Goal: Complete application form

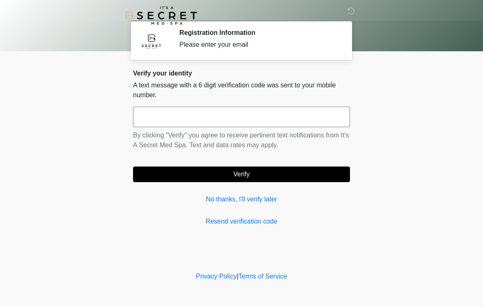
click at [261, 199] on link "No thanks, I'll verify later" at bounding box center [241, 199] width 217 height 10
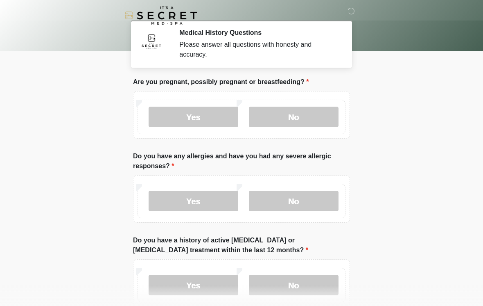
click at [313, 118] on label "No" at bounding box center [294, 117] width 90 height 20
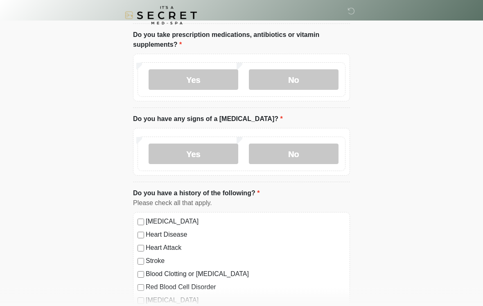
scroll to position [289, 0]
click at [274, 148] on label "No" at bounding box center [294, 153] width 90 height 20
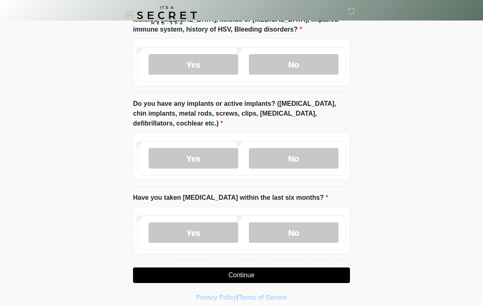
scroll to position [674, 0]
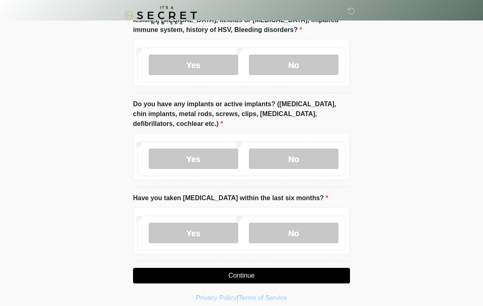
click at [302, 227] on label "No" at bounding box center [294, 233] width 90 height 20
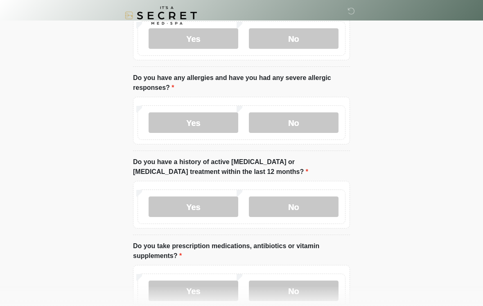
scroll to position [80, 0]
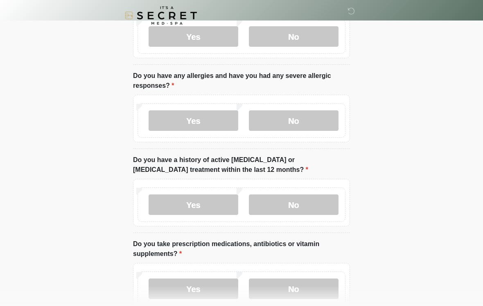
click at [297, 124] on label "No" at bounding box center [294, 120] width 90 height 20
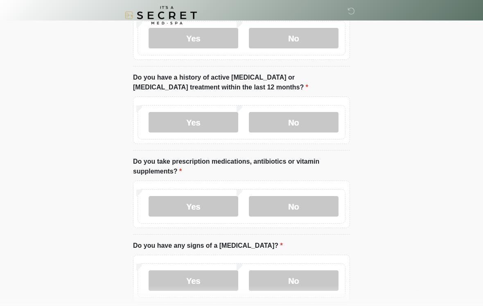
scroll to position [166, 0]
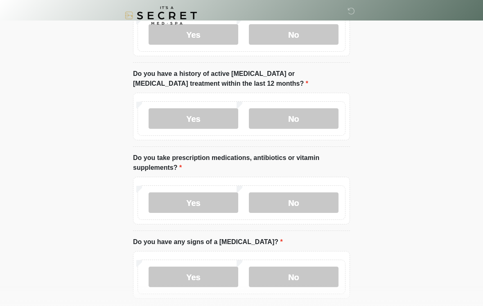
click at [283, 118] on label "No" at bounding box center [294, 118] width 90 height 20
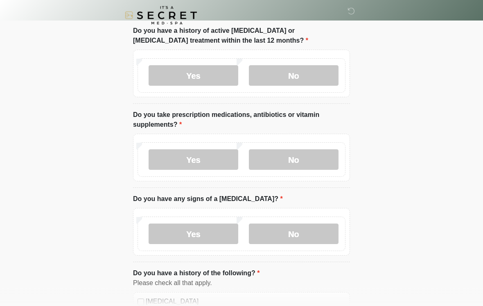
scroll to position [213, 0]
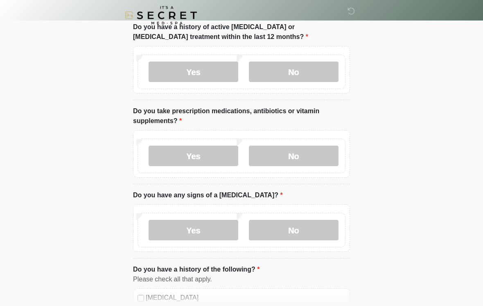
click at [175, 156] on label "Yes" at bounding box center [194, 156] width 90 height 20
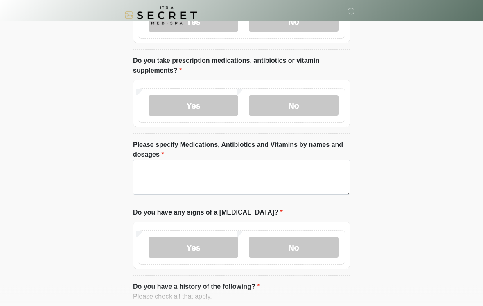
scroll to position [263, 0]
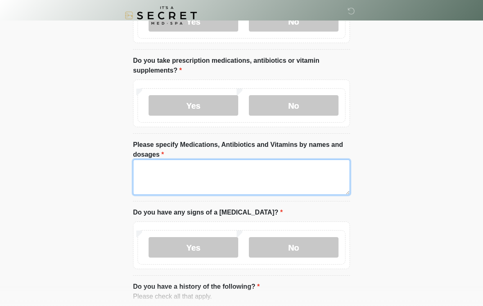
click at [175, 183] on textarea "Please specify Medications, Antibiotics and Vitamins by names and dosages" at bounding box center [241, 176] width 217 height 35
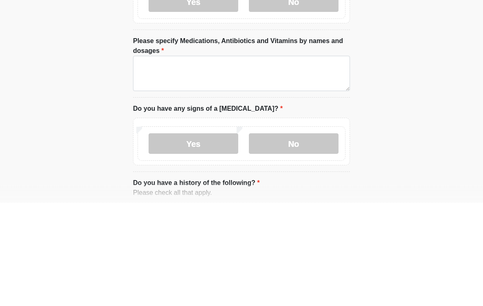
scroll to position [367, 0]
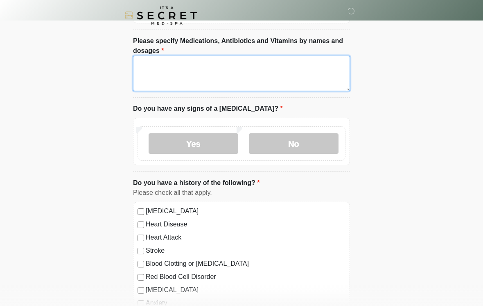
click at [161, 70] on textarea "Please specify Medications, Antibiotics and Vitamins by names and dosages" at bounding box center [241, 73] width 217 height 35
type textarea "*"
click at [159, 69] on textarea "**********" at bounding box center [241, 73] width 217 height 35
click at [159, 68] on textarea "**********" at bounding box center [241, 73] width 217 height 35
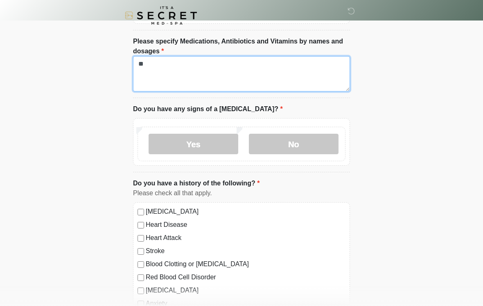
type textarea "*"
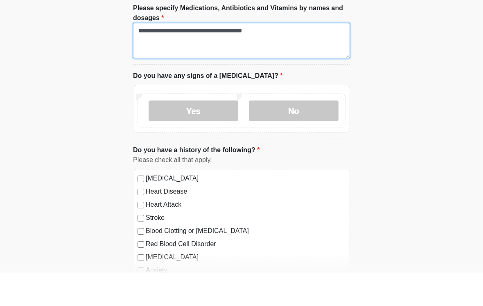
type textarea "**********"
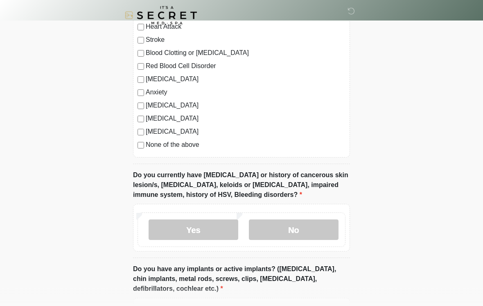
scroll to position [586, 0]
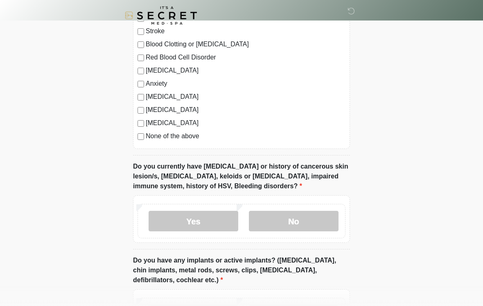
click at [331, 219] on label "No" at bounding box center [294, 221] width 90 height 20
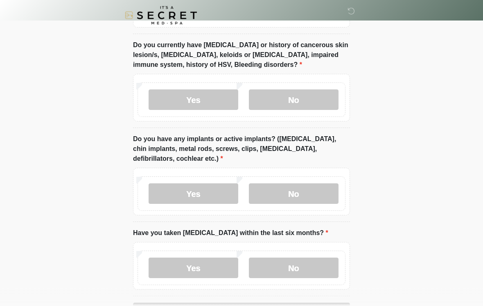
scroll to position [708, 0]
click at [313, 200] on label "No" at bounding box center [294, 193] width 90 height 20
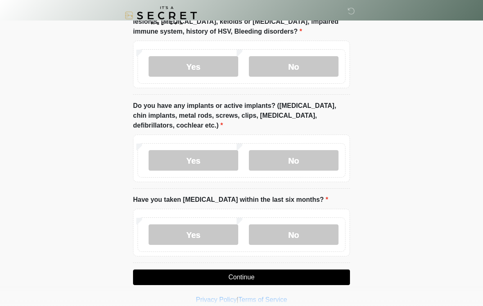
scroll to position [749, 0]
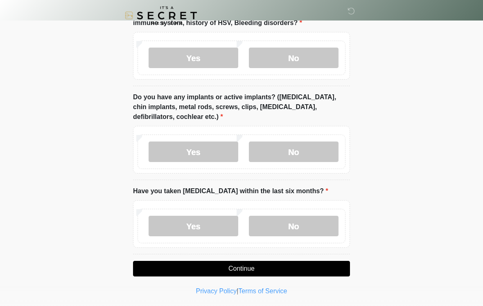
click at [194, 153] on label "Yes" at bounding box center [194, 151] width 90 height 20
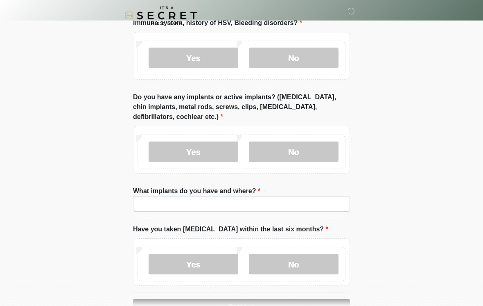
click at [193, 194] on label "What implants do you have and where?" at bounding box center [196, 191] width 127 height 10
click at [193, 196] on input "What implants do you have and where?" at bounding box center [241, 204] width 217 height 16
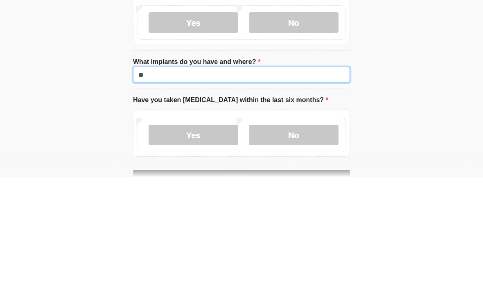
type input "*"
type input "**********"
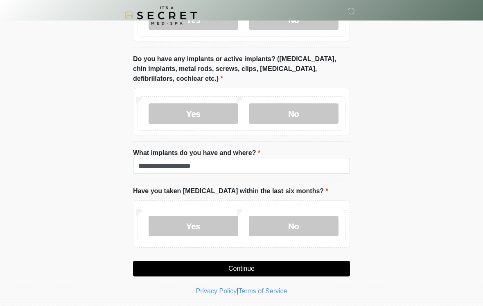
click at [254, 268] on button "Continue" at bounding box center [241, 269] width 217 height 16
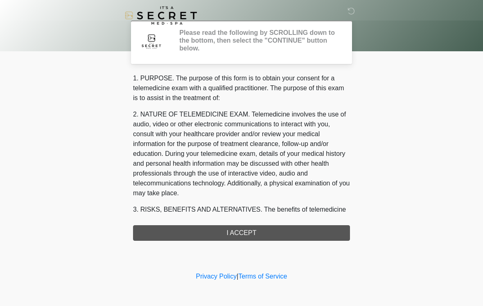
scroll to position [0, 0]
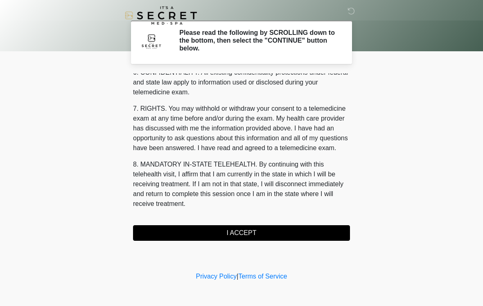
click at [253, 229] on button "I ACCEPT" at bounding box center [241, 233] width 217 height 16
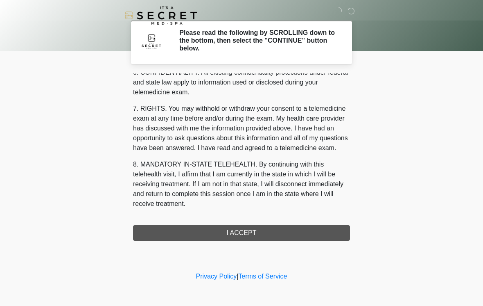
scroll to position [334, 0]
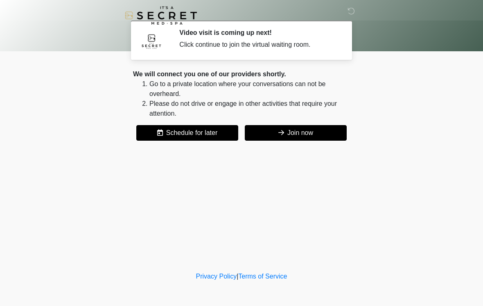
click at [318, 134] on button "Join now" at bounding box center [296, 133] width 102 height 16
